Goal: Navigation & Orientation: Find specific page/section

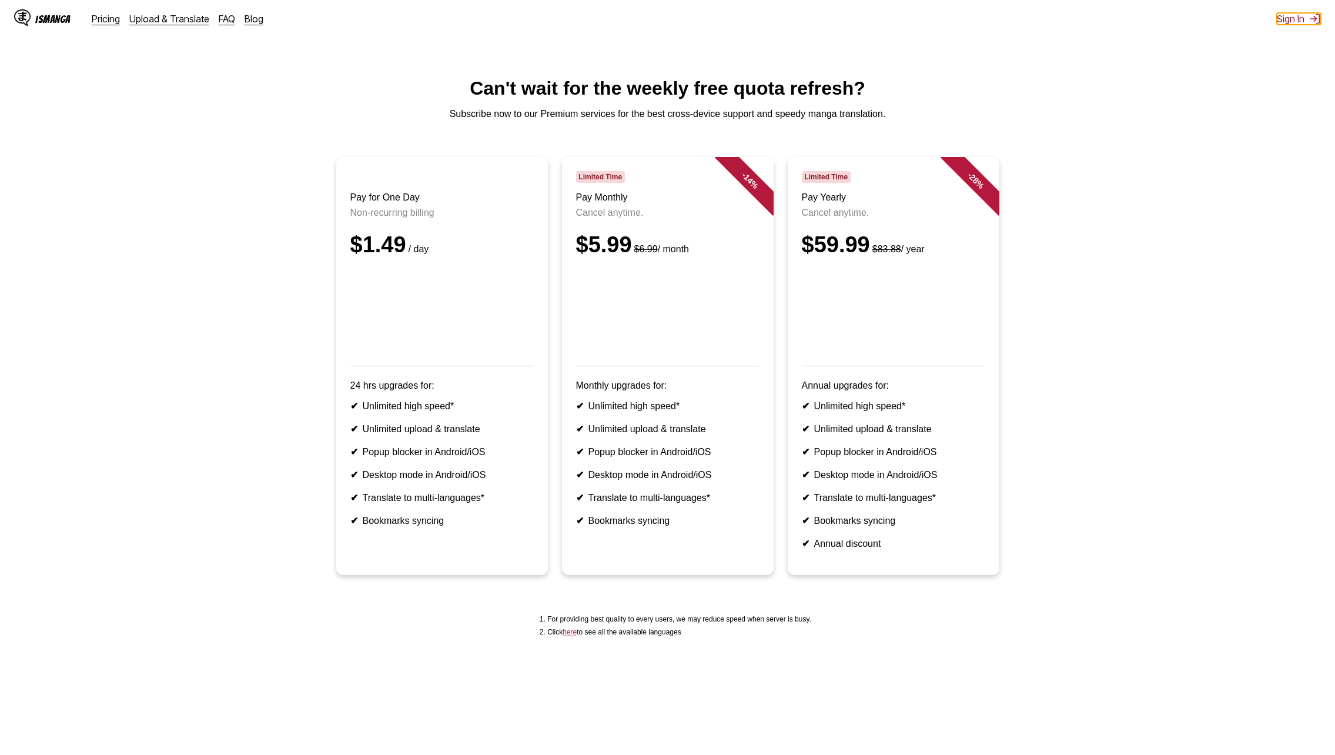
click at [655, 19] on img at bounding box center [1315, 19] width 12 height 12
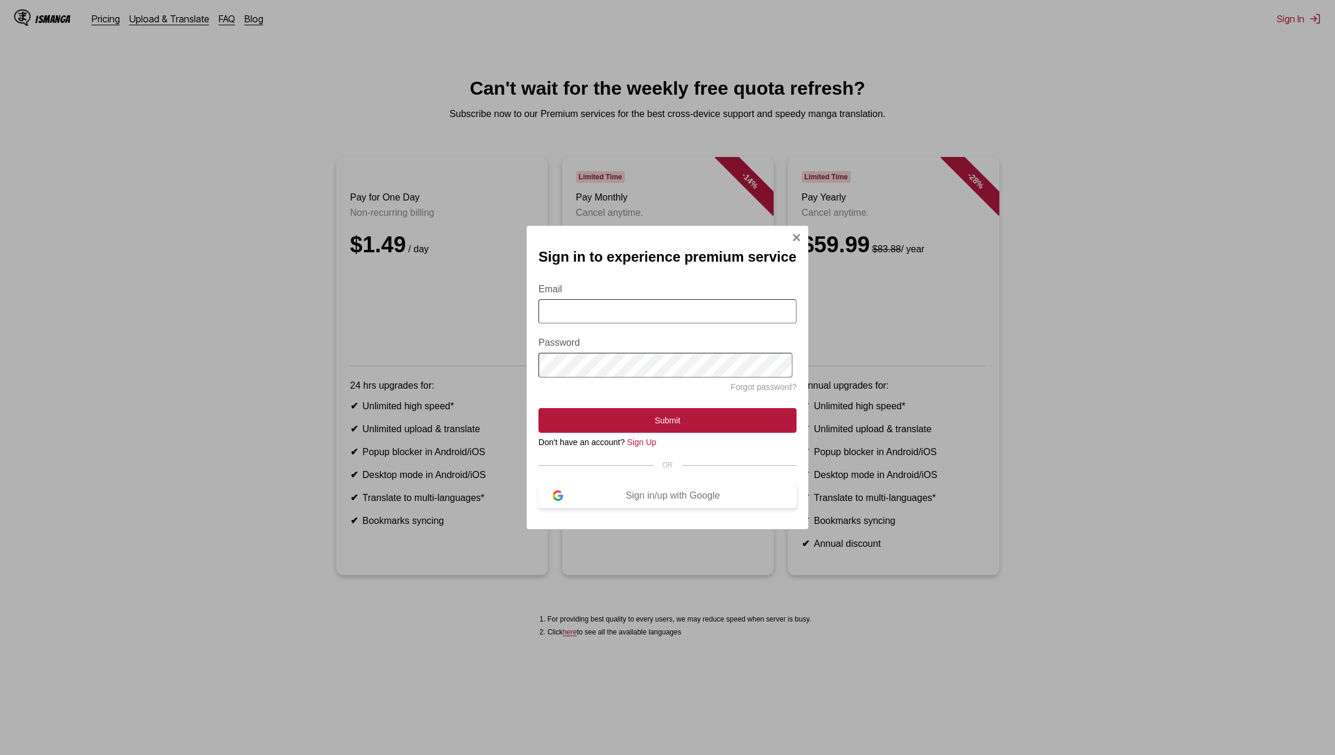
click at [635, 489] on div "Sign in/up with Google" at bounding box center [672, 495] width 219 height 11
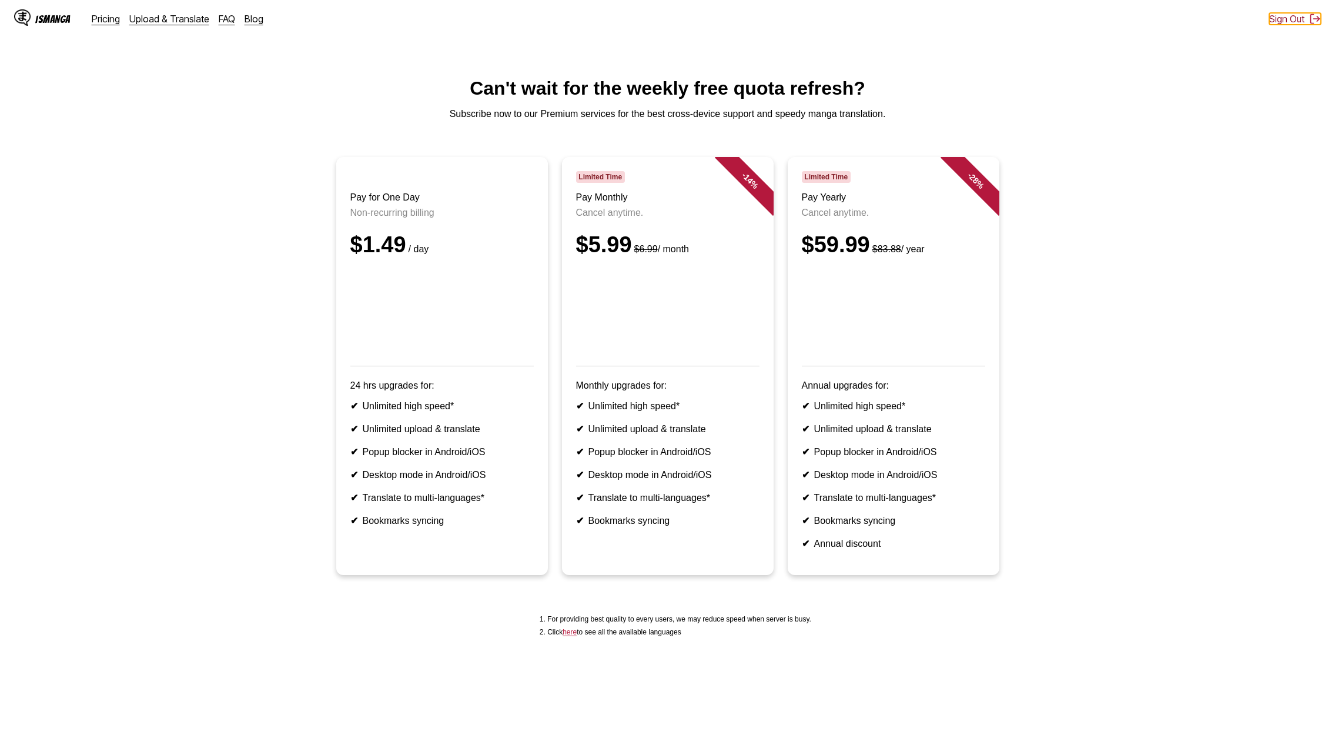
click at [655, 18] on button "Sign Out" at bounding box center [1295, 19] width 52 height 12
click at [655, 23] on button "Sign In" at bounding box center [1299, 19] width 44 height 12
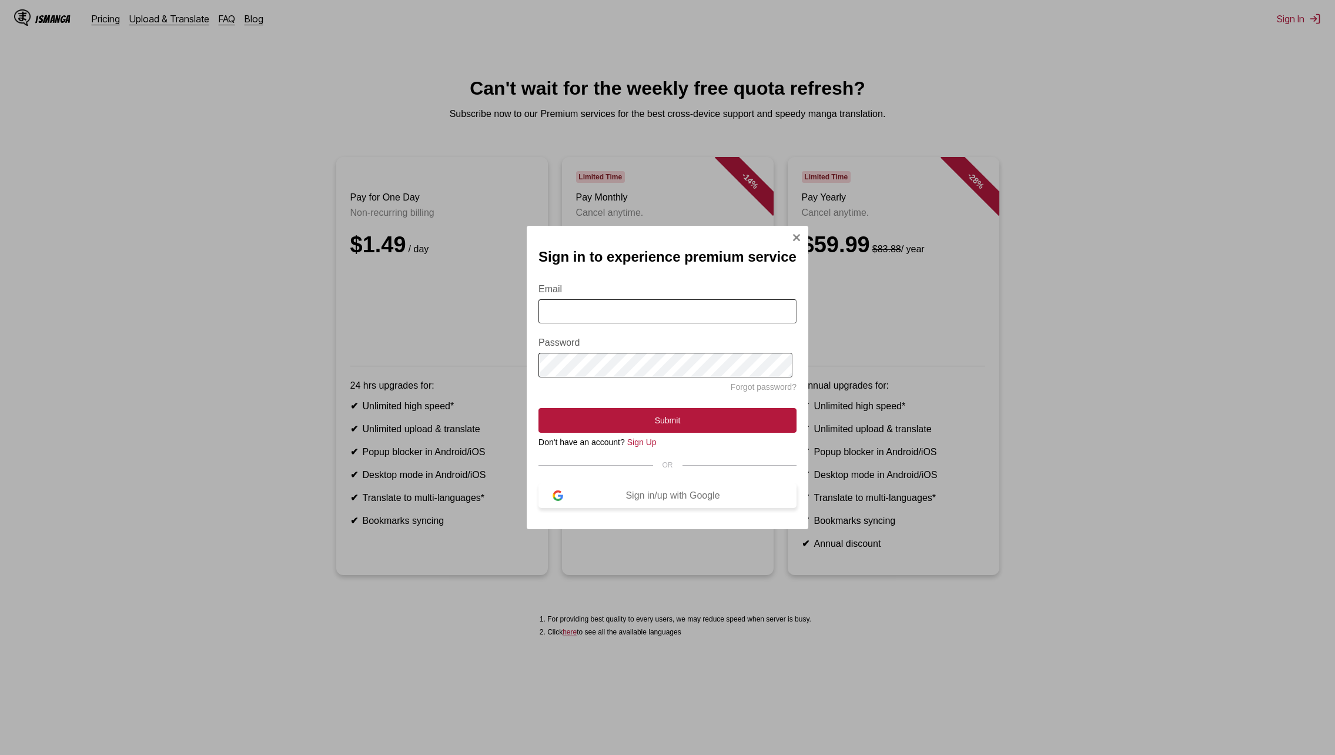
click at [636, 489] on button "Sign in/up with Google" at bounding box center [667, 495] width 258 height 25
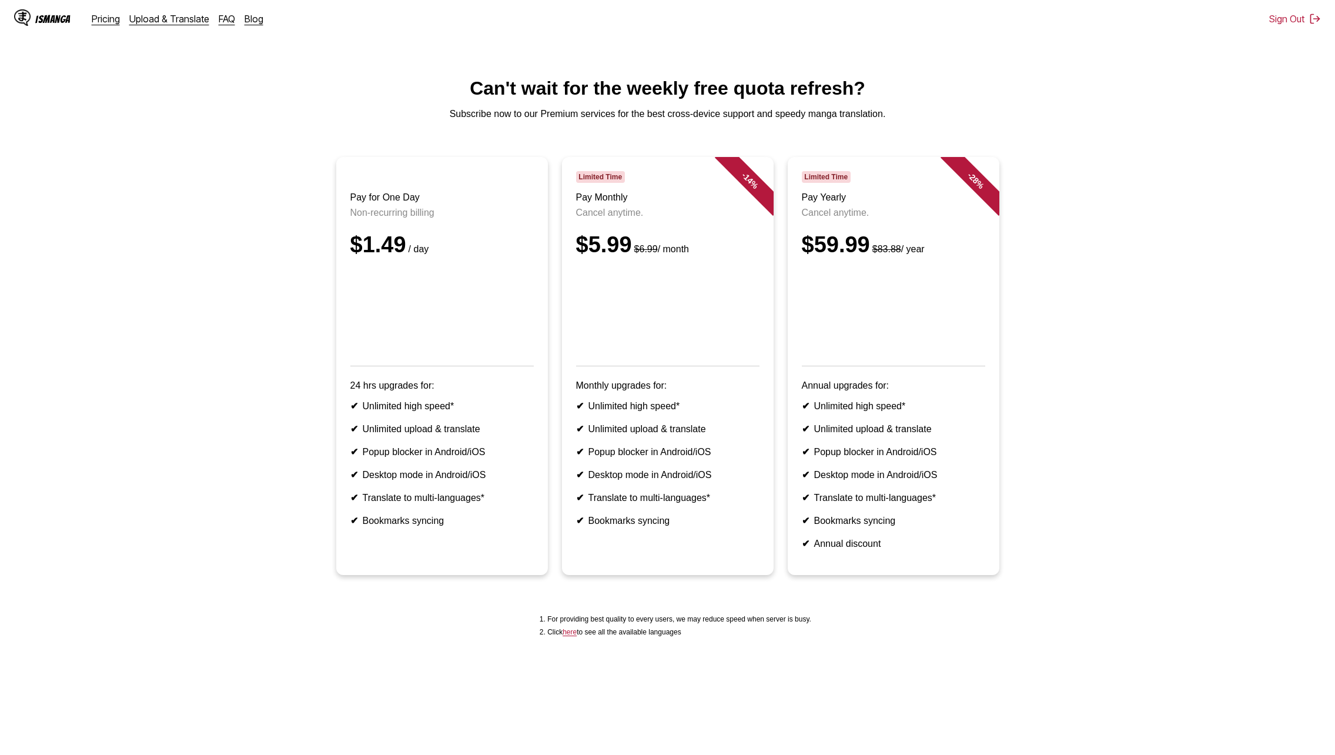
click at [43, 14] on div "IsManga" at bounding box center [52, 19] width 35 height 11
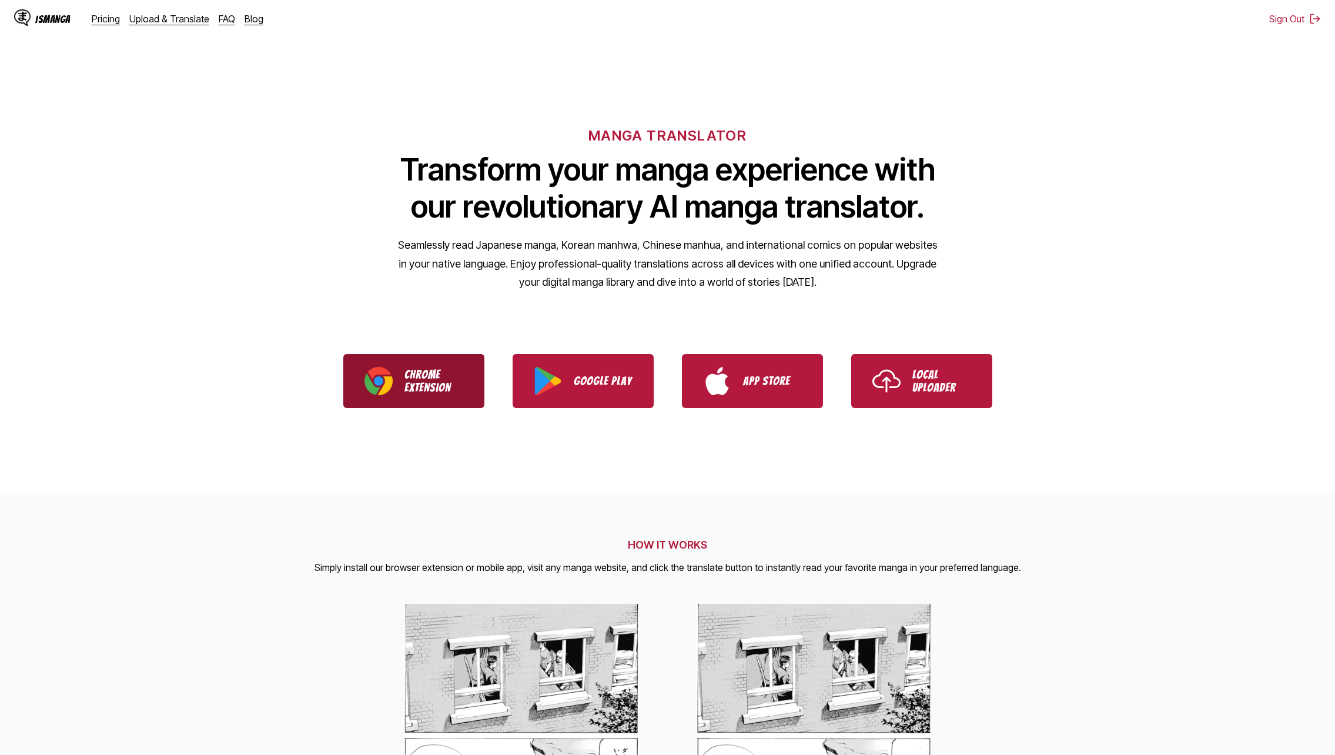
click at [369, 374] on img "Download IsManga Chrome Extension" at bounding box center [378, 381] width 28 height 28
click at [170, 14] on link "Upload & Translate" at bounding box center [169, 19] width 80 height 12
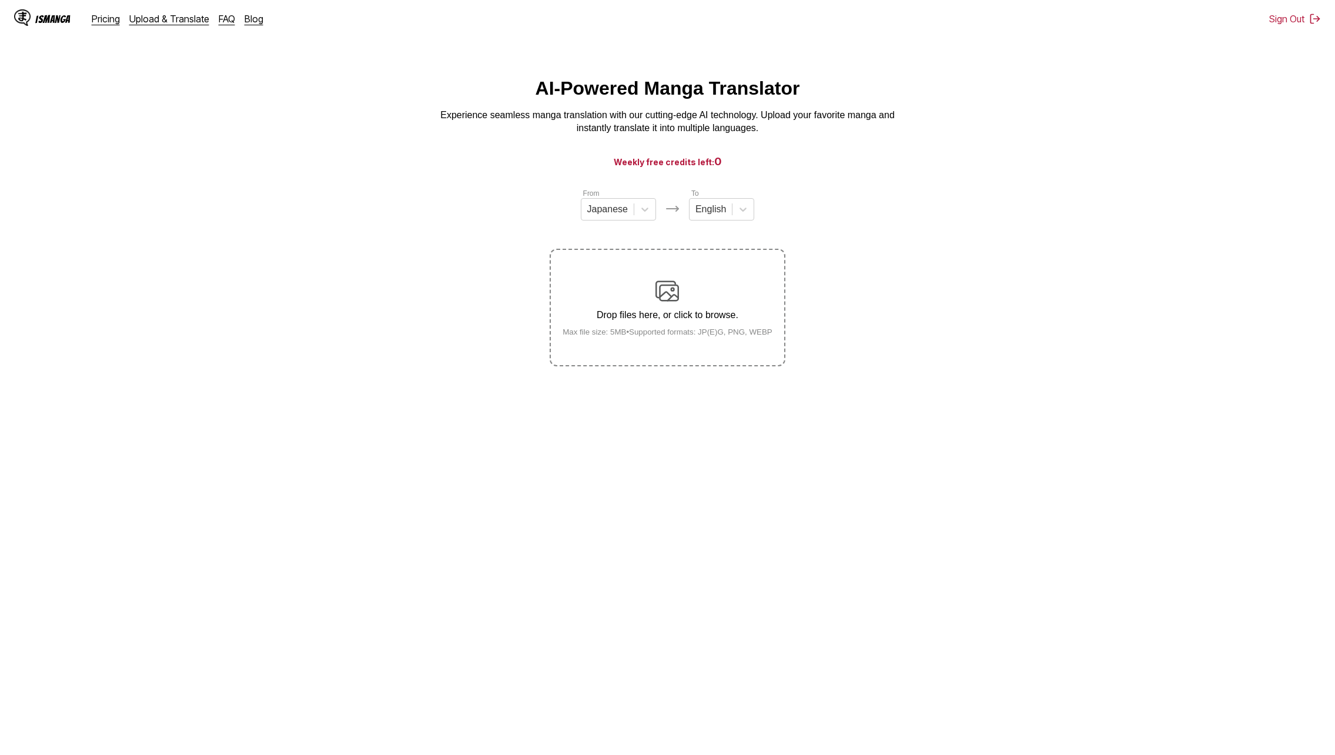
click at [123, 16] on div "Pricing Upload & Translate FAQ Blog" at bounding box center [182, 19] width 181 height 12
click at [108, 19] on link "Pricing" at bounding box center [106, 19] width 28 height 12
